Goal: Check status

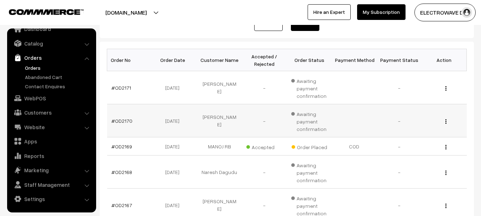
scroll to position [71, 0]
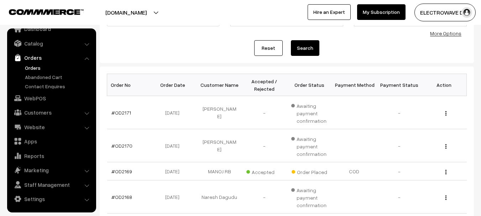
drag, startPoint x: 194, startPoint y: 41, endPoint x: 197, endPoint y: 47, distance: 7.2
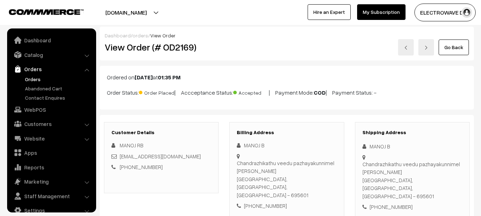
scroll to position [11, 0]
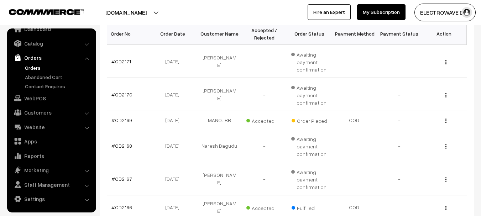
scroll to position [36, 0]
